Goal: Find specific page/section: Find specific page/section

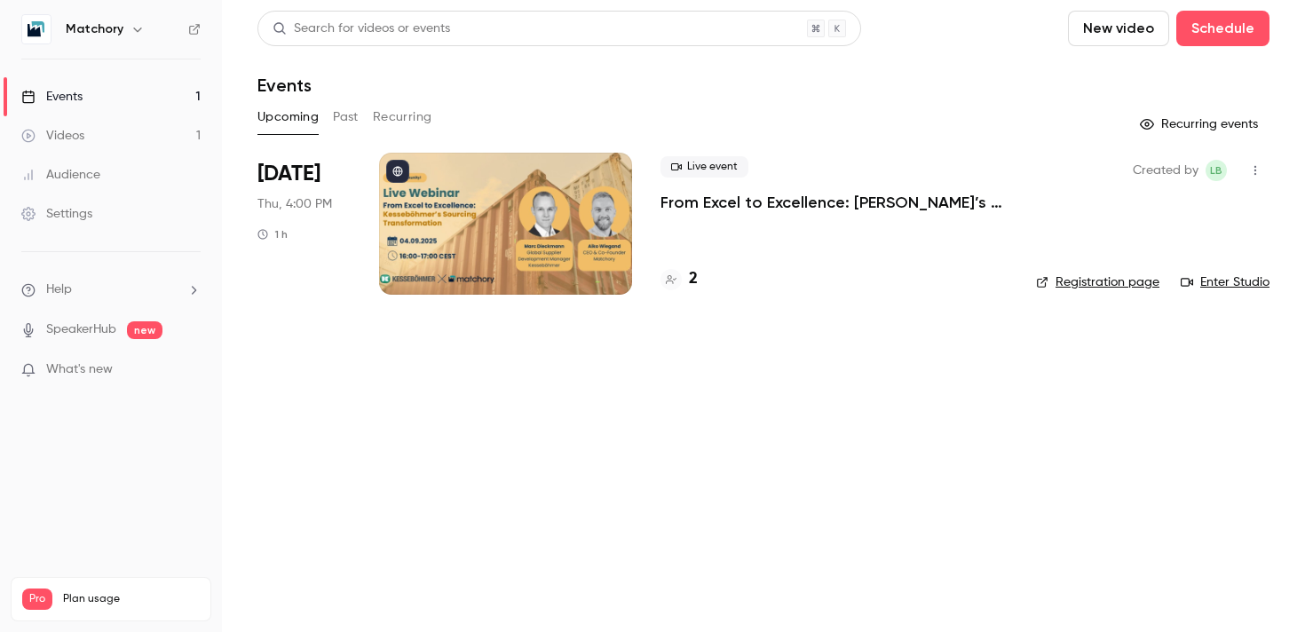
click at [450, 285] on div at bounding box center [505, 224] width 253 height 142
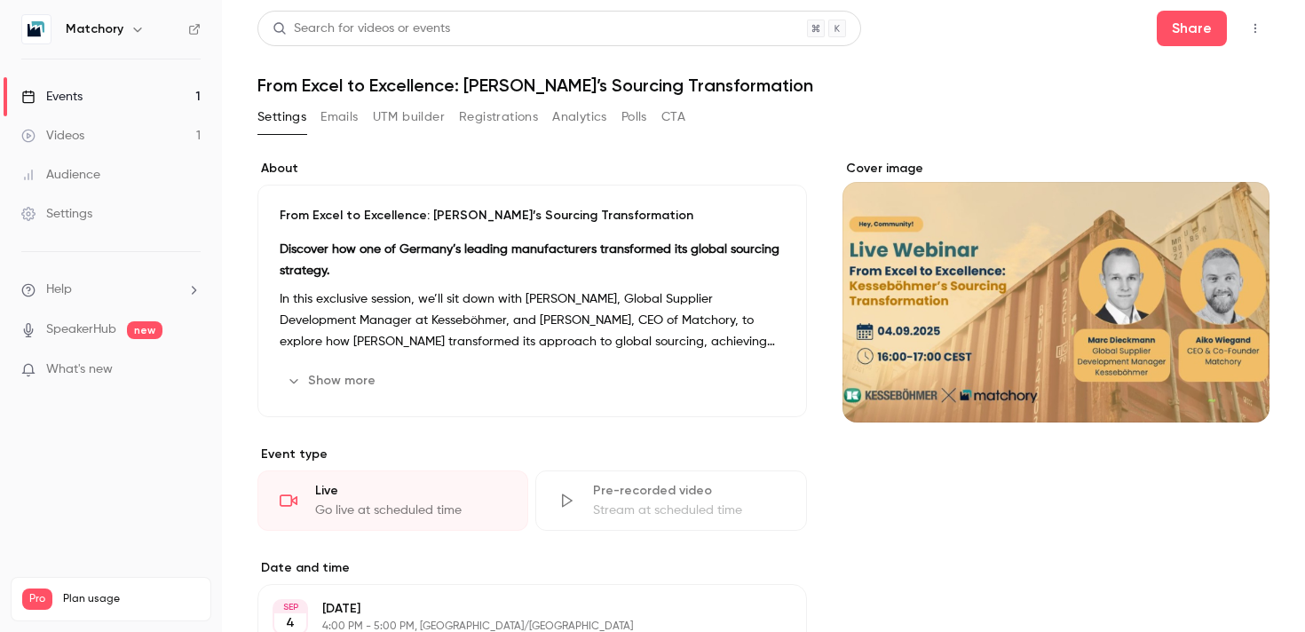
click at [416, 122] on button "UTM builder" at bounding box center [409, 117] width 72 height 28
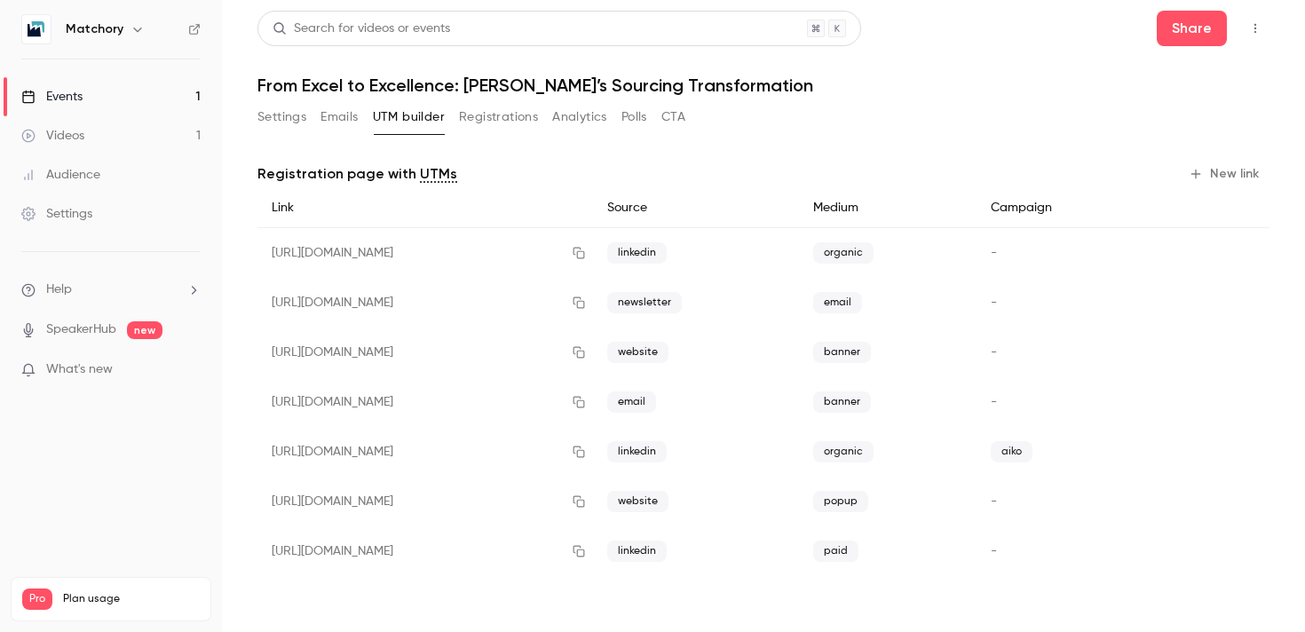
click at [505, 103] on button "Registrations" at bounding box center [498, 117] width 79 height 28
